Goal: Find specific page/section: Locate a particular part of the current website

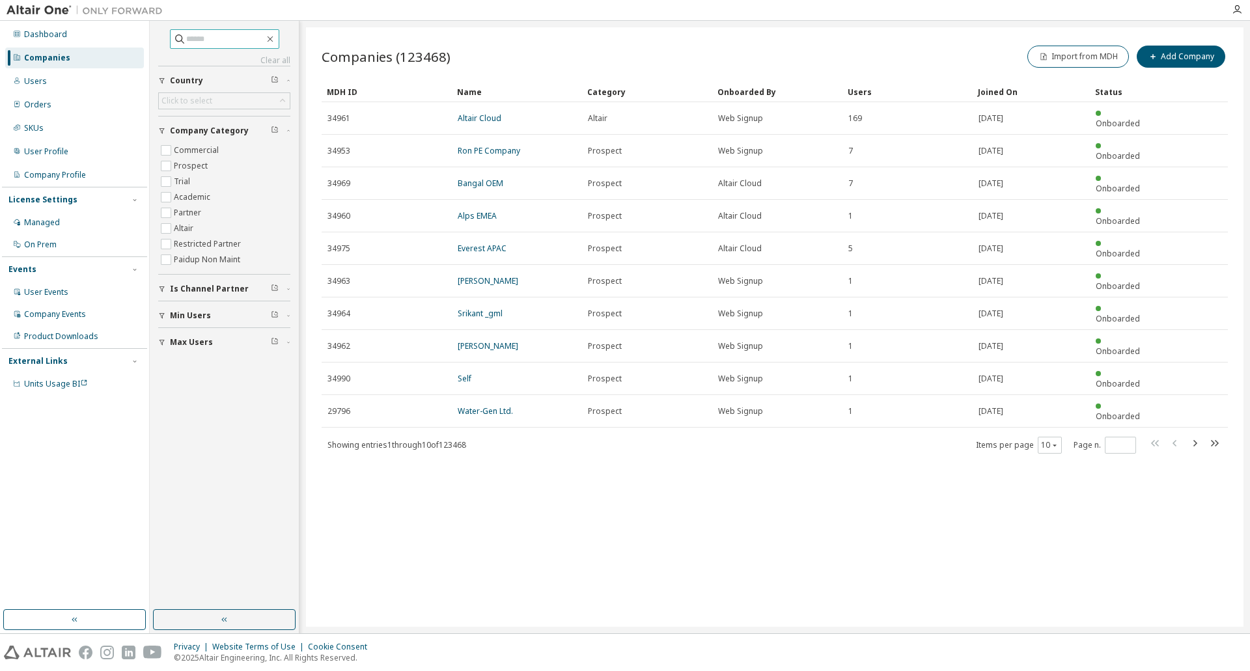
click at [206, 42] on input "text" at bounding box center [225, 39] width 78 height 13
click at [692, 29] on div "Companies (123468) Import from MDH Add Company Clear Load Save Save As Field Op…" at bounding box center [775, 327] width 938 height 600
click at [206, 38] on input "text" at bounding box center [225, 39] width 78 height 13
click at [213, 36] on input "text" at bounding box center [225, 39] width 78 height 13
click at [235, 36] on input "*****" at bounding box center [225, 39] width 78 height 13
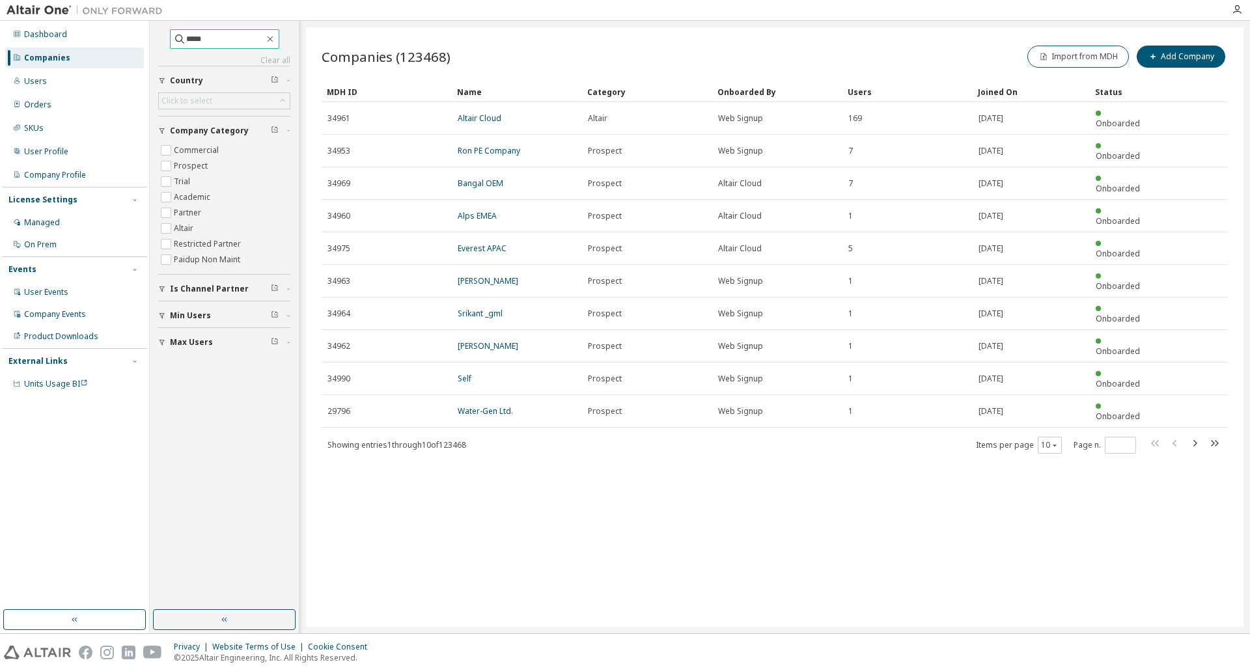
type input "*****"
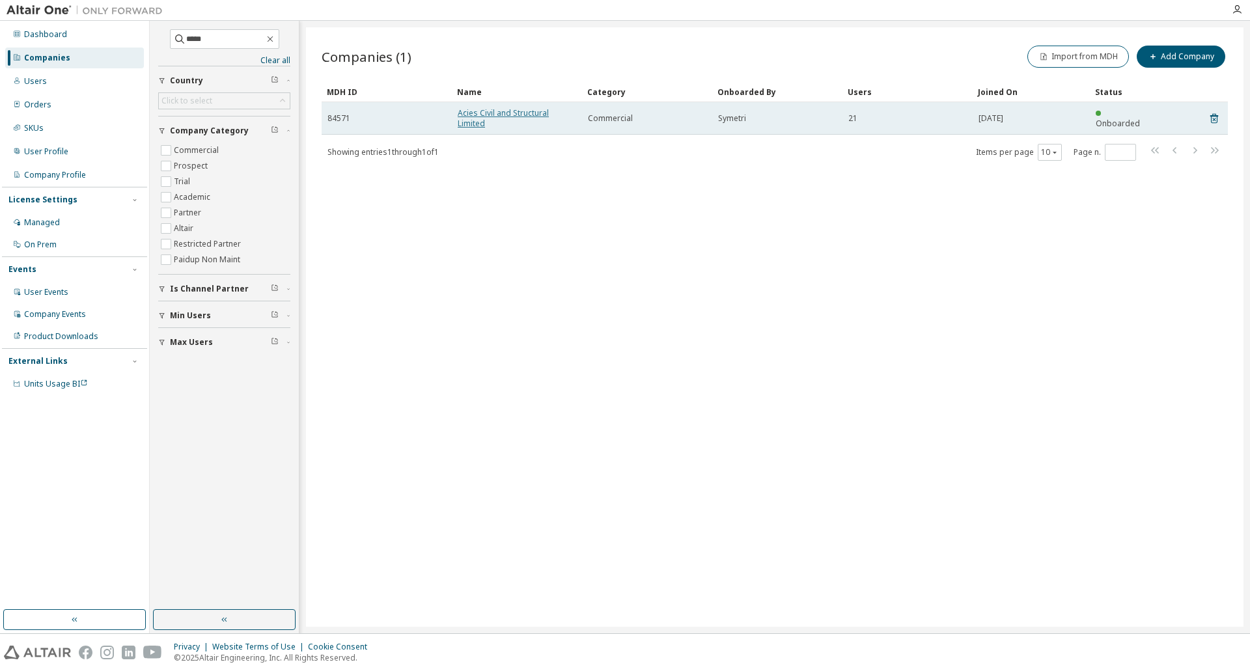
click at [493, 117] on link "Acies Civil and Structural Limited" at bounding box center [503, 117] width 91 height 21
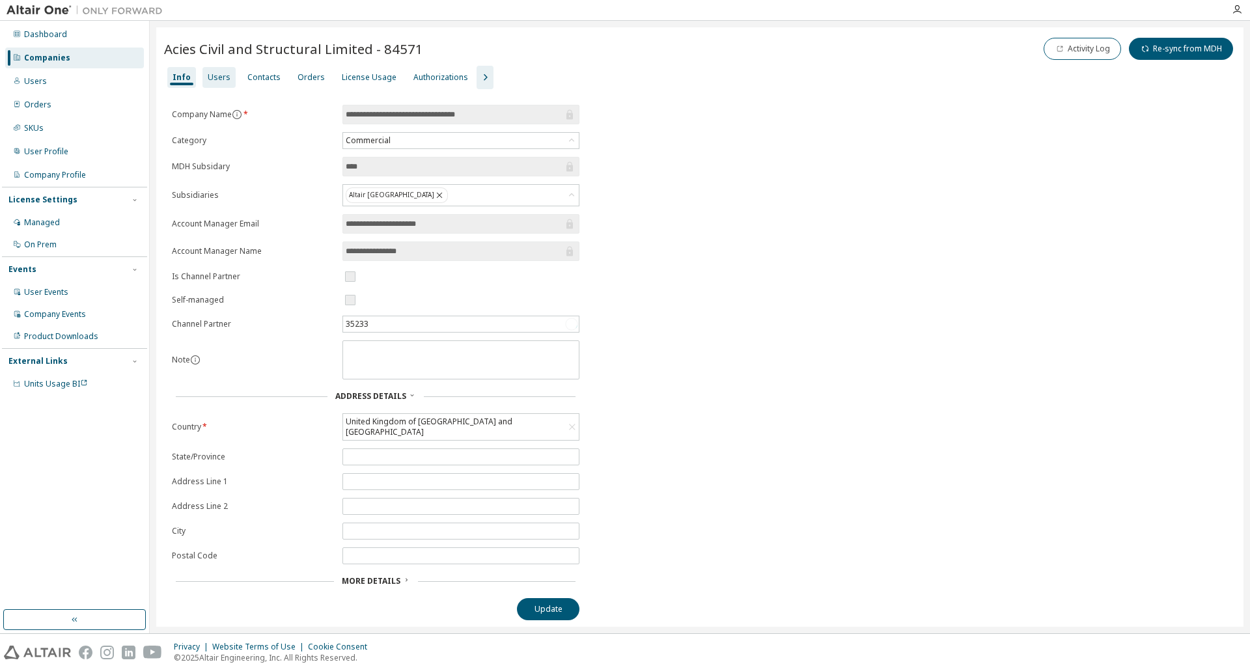
click at [216, 78] on div "Users" at bounding box center [219, 77] width 23 height 10
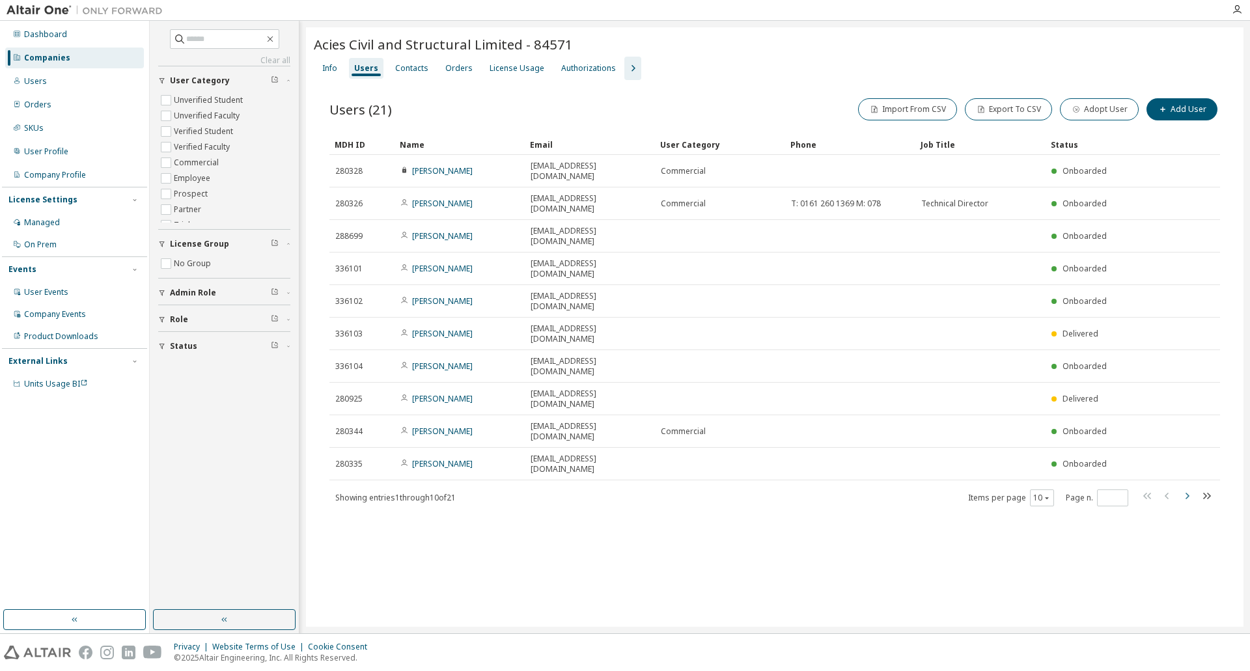
click at [1191, 488] on icon "button" at bounding box center [1188, 496] width 16 height 16
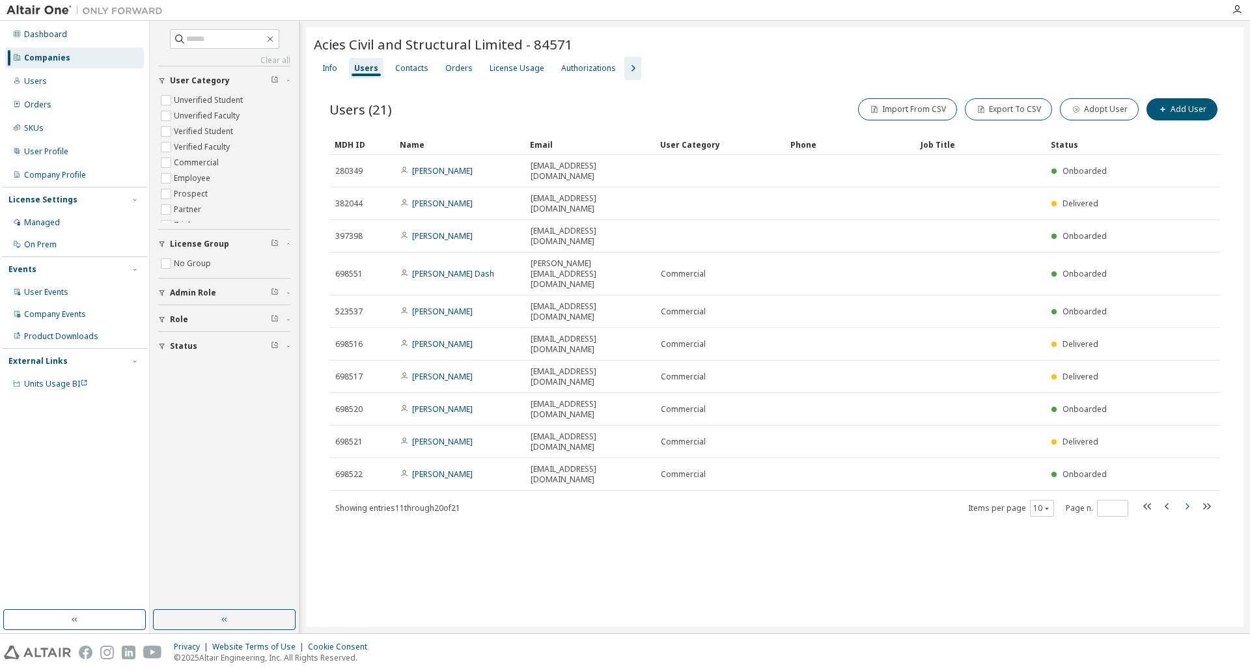
click at [1183, 499] on icon "button" at bounding box center [1188, 507] width 16 height 16
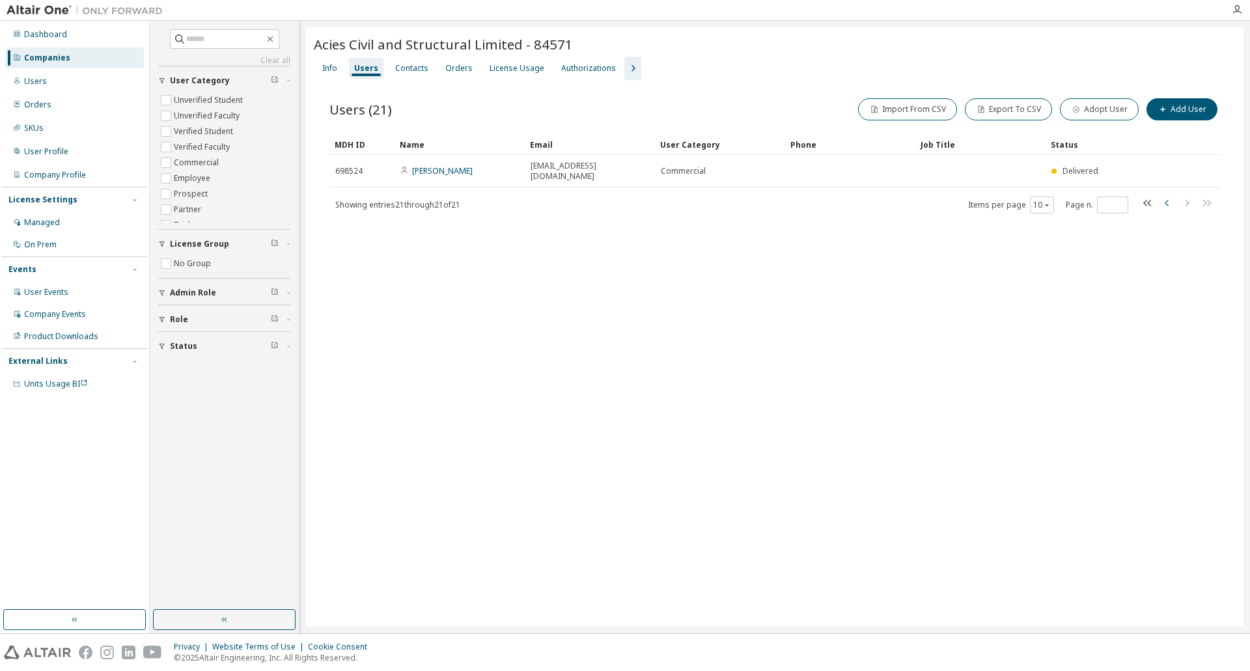
click at [1168, 199] on icon "button" at bounding box center [1168, 203] width 16 height 16
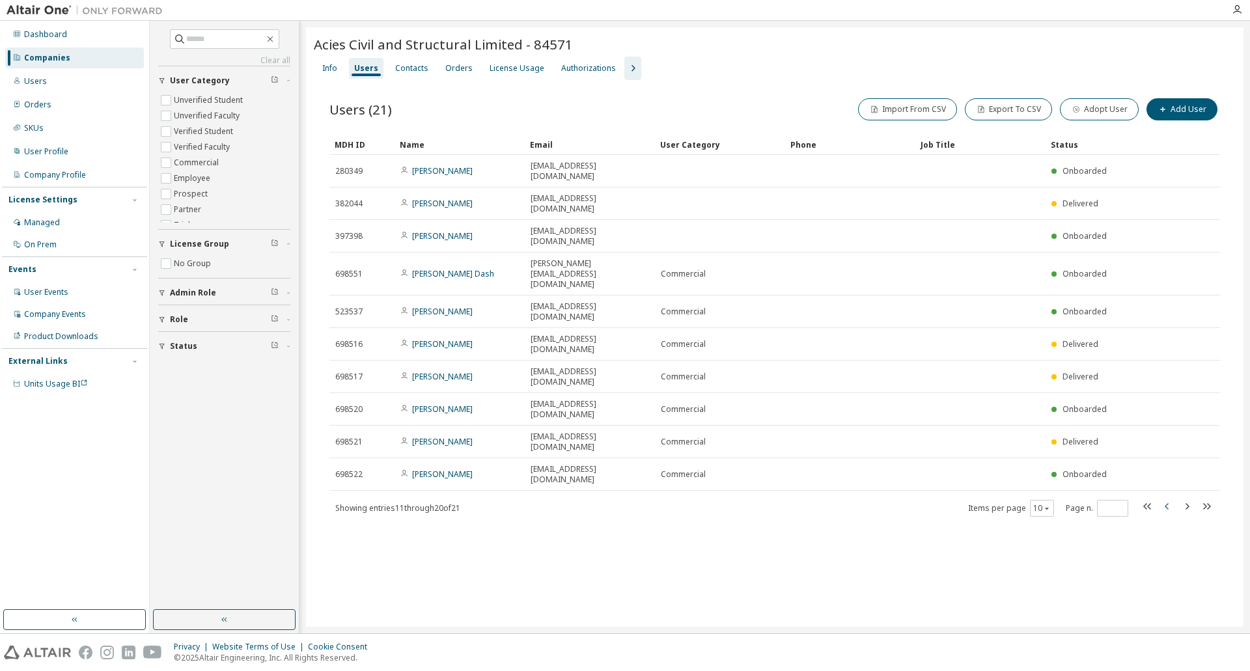
click at [1163, 499] on icon "button" at bounding box center [1168, 507] width 16 height 16
type input "*"
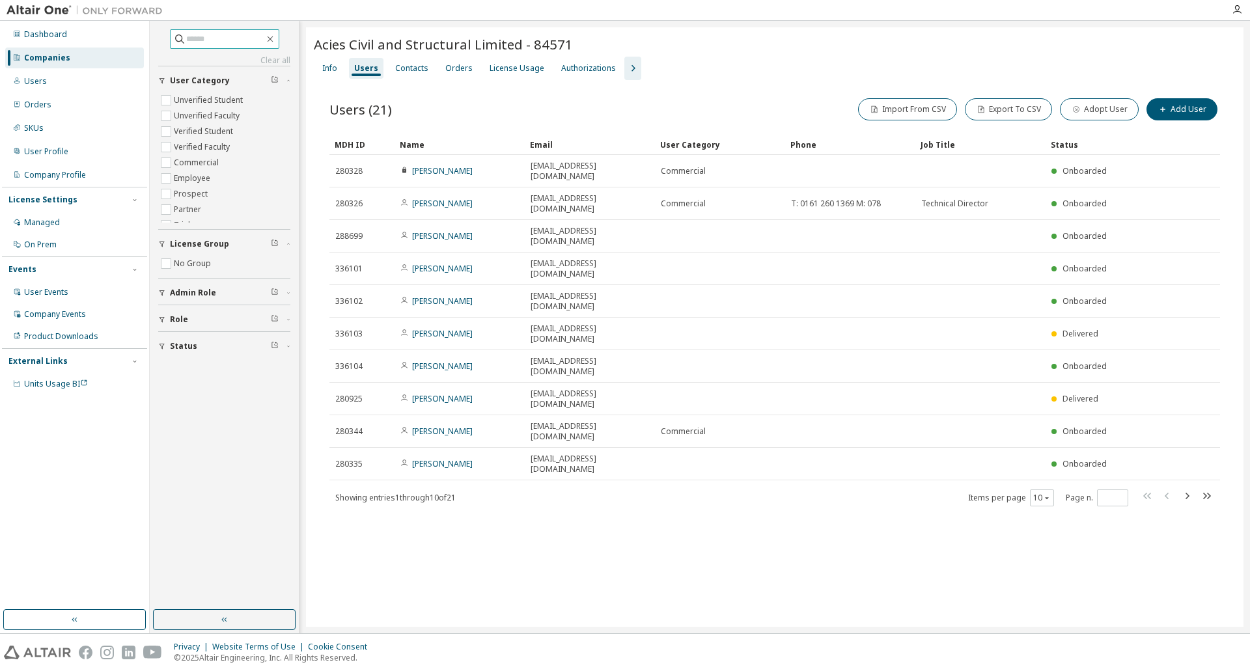
click at [206, 42] on input "text" at bounding box center [225, 39] width 78 height 13
click at [409, 72] on div "Contacts" at bounding box center [411, 68] width 33 height 10
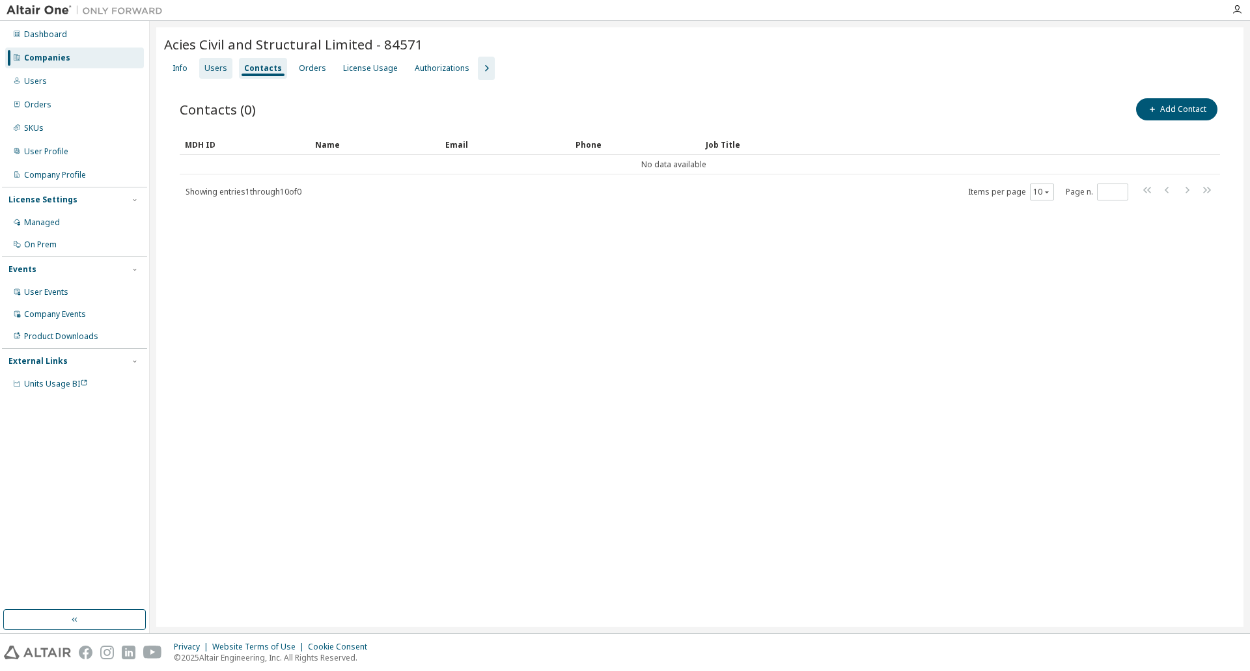
click at [220, 67] on div "Users" at bounding box center [216, 68] width 23 height 10
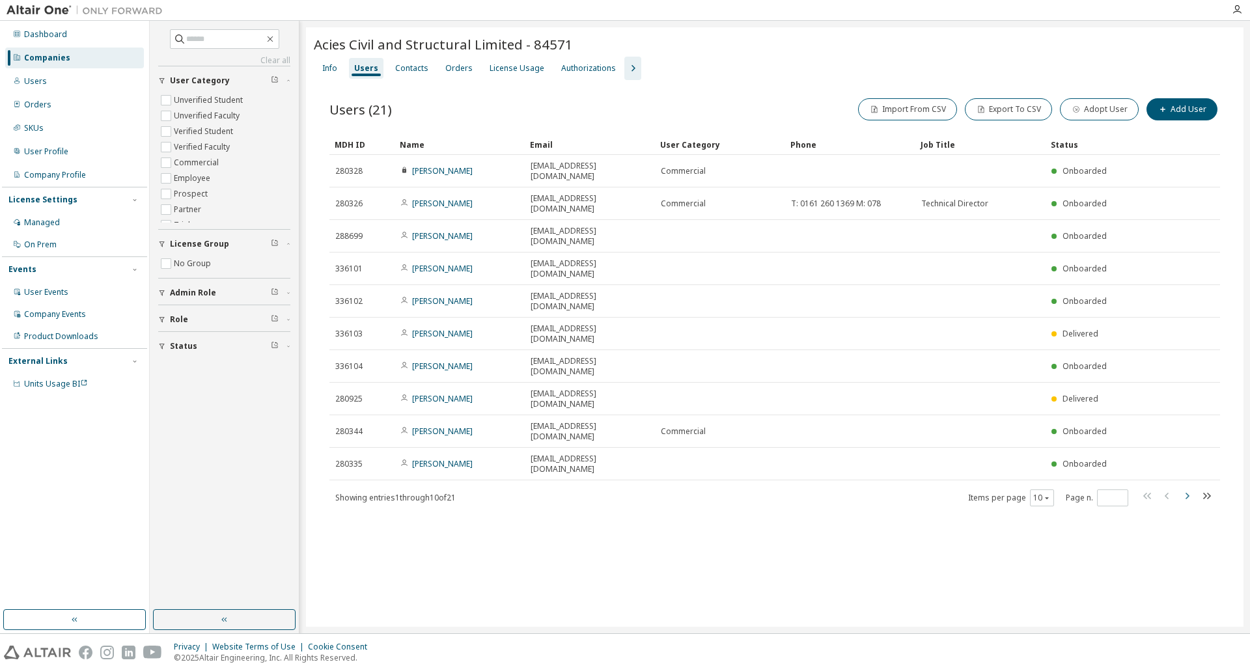
click at [1187, 493] on icon "button" at bounding box center [1188, 496] width 4 height 7
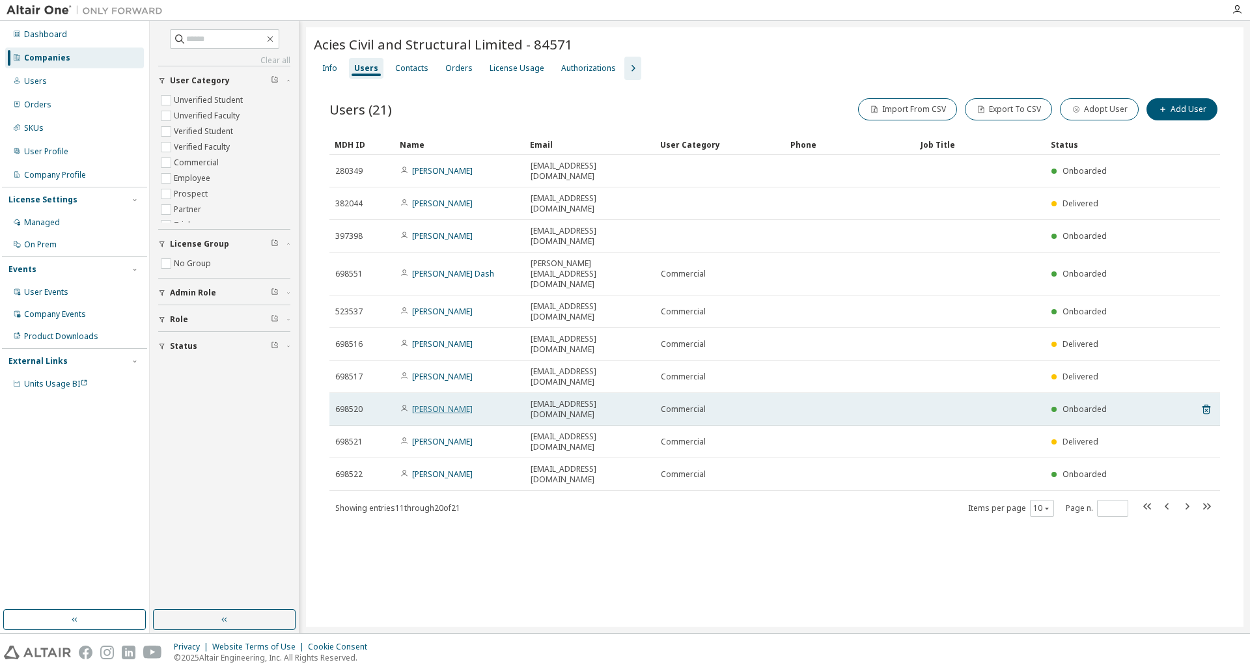
click at [431, 404] on link "[PERSON_NAME]" at bounding box center [442, 409] width 61 height 11
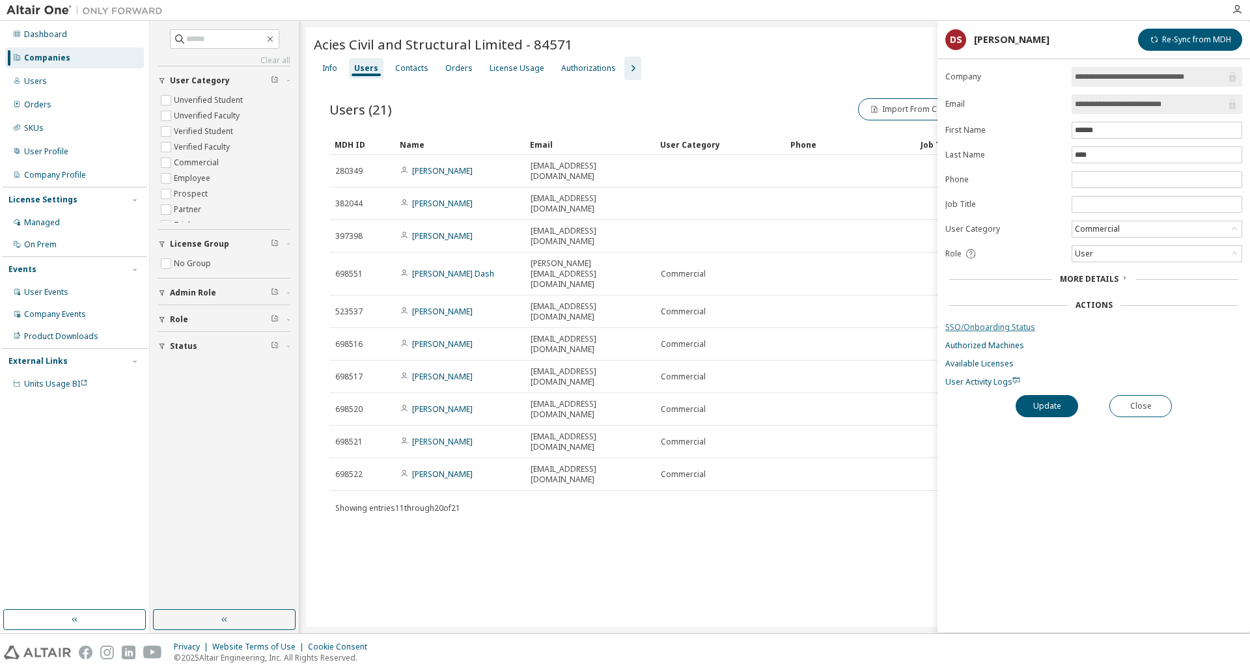
click at [980, 329] on link "SSO/Onboarding Status" at bounding box center [1094, 327] width 297 height 10
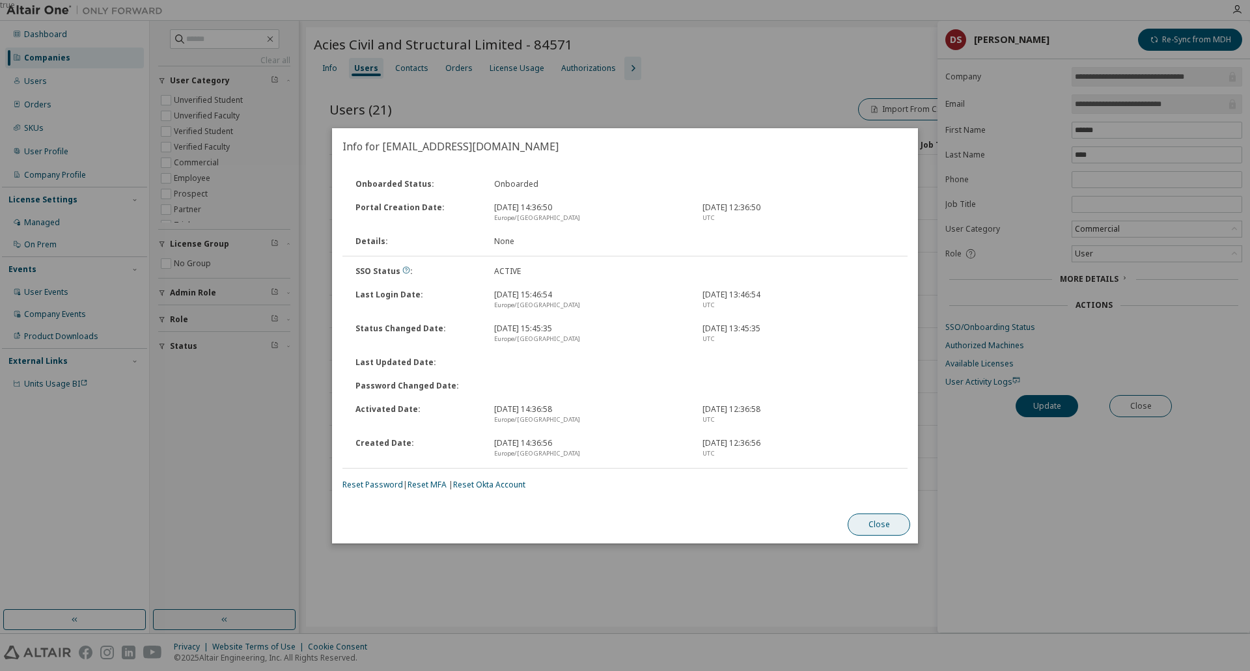
click at [883, 526] on button "Close" at bounding box center [879, 525] width 63 height 22
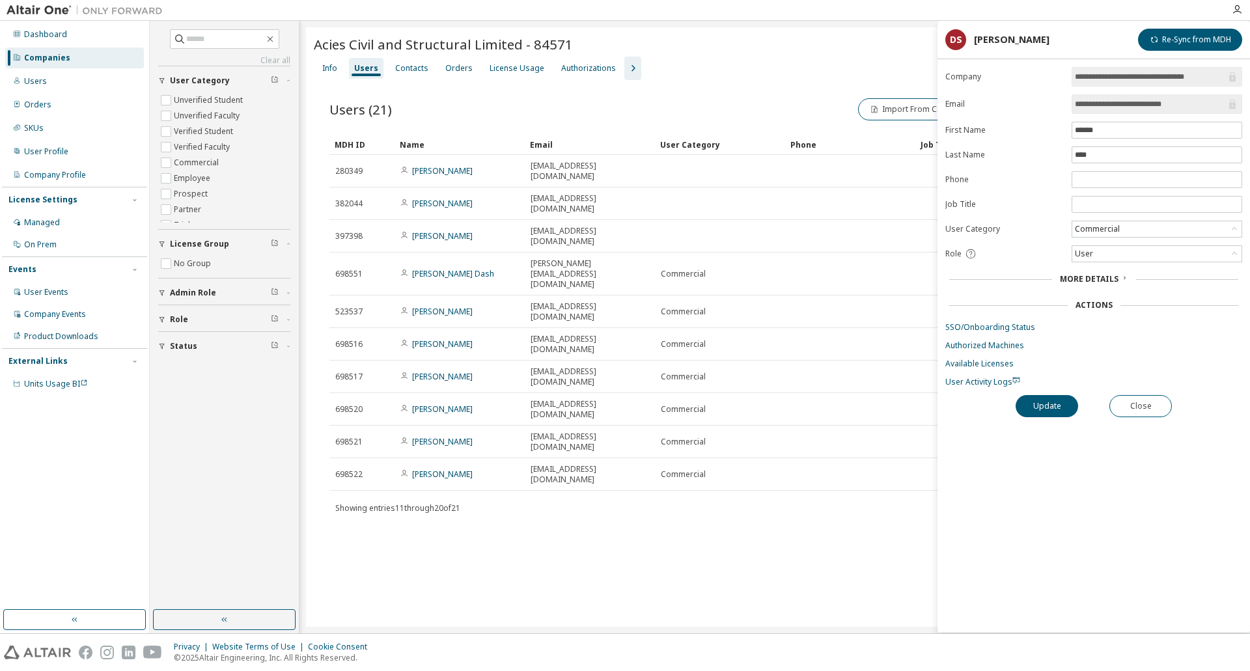
click at [602, 447] on div "Acies Civil and Structural Limited - 84571 Clear Load Save Save As Field Operat…" at bounding box center [775, 327] width 938 height 600
click at [537, 468] on div "Acies Civil and Structural Limited - 84571 Clear Load Save Save As Field Operat…" at bounding box center [775, 327] width 938 height 600
click at [1140, 402] on button "Close" at bounding box center [1141, 406] width 63 height 22
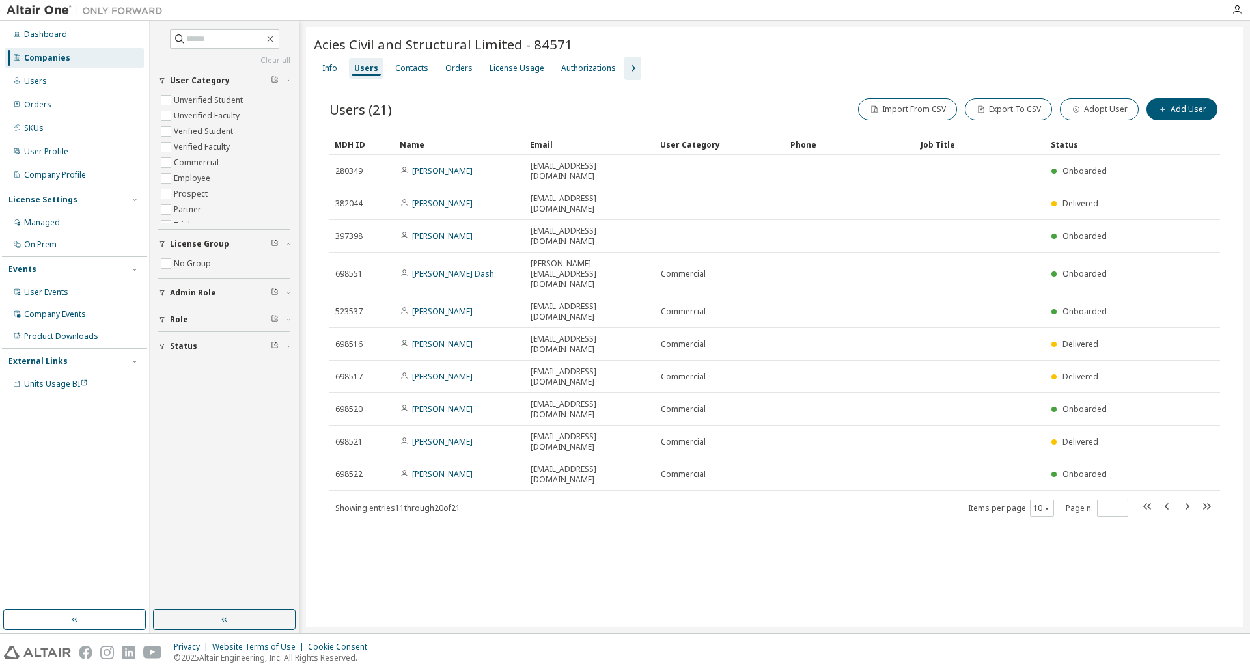
click at [847, 44] on div at bounding box center [1005, 44] width 461 height 5
click at [683, 490] on div "Acies Civil and Structural Limited - 84571 Clear Load Save Save As Field Operat…" at bounding box center [775, 327] width 938 height 600
click at [1173, 499] on icon "button" at bounding box center [1168, 507] width 16 height 16
type input "*"
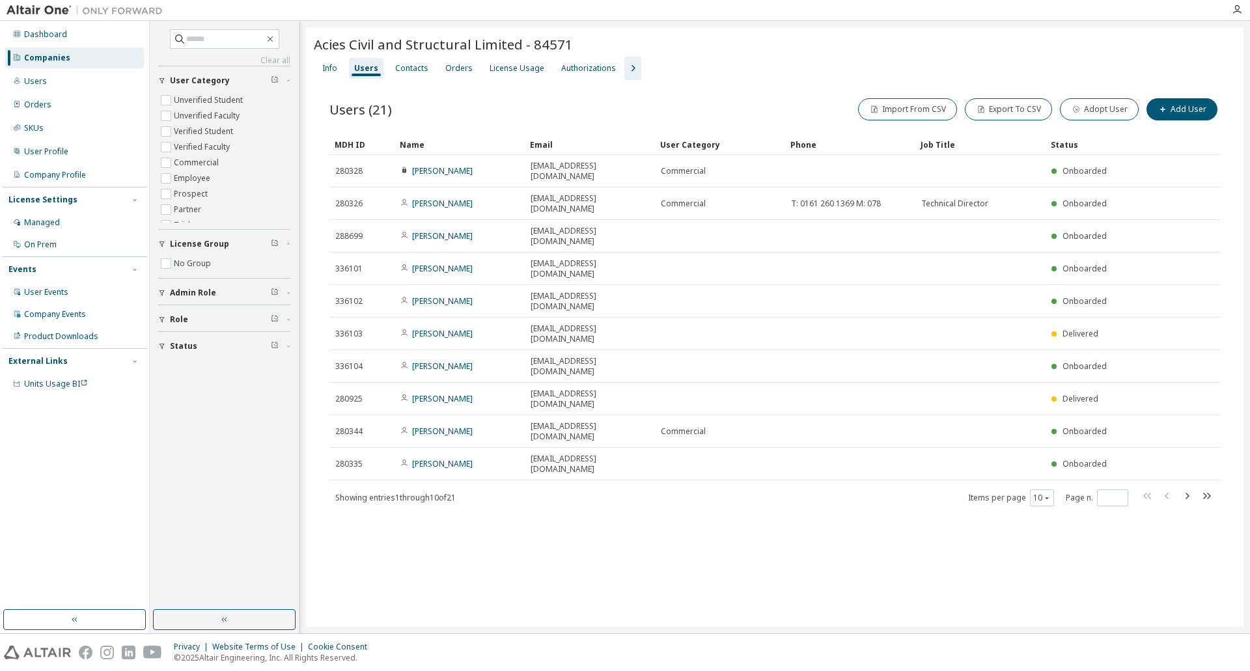
click at [705, 20] on div at bounding box center [696, 10] width 1055 height 20
